Goal: Task Accomplishment & Management: Complete application form

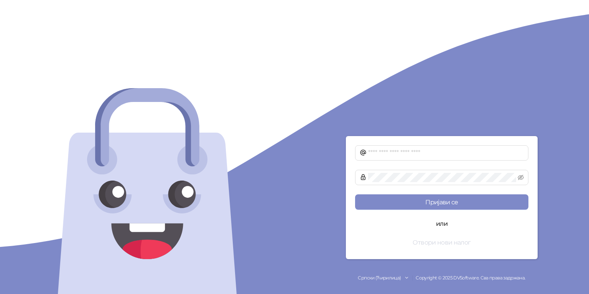
click at [453, 243] on button "Отвори нови налог" at bounding box center [441, 242] width 173 height 15
